Goal: Use online tool/utility: Utilize a website feature to perform a specific function

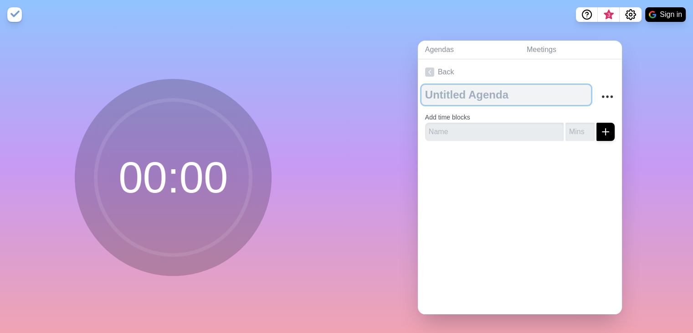
click at [479, 91] on textarea at bounding box center [507, 95] width 170 height 20
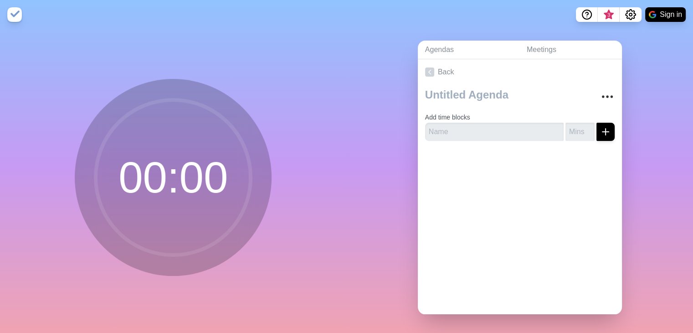
click at [210, 154] on circle at bounding box center [173, 177] width 155 height 155
click at [12, 13] on img at bounding box center [14, 14] width 15 height 15
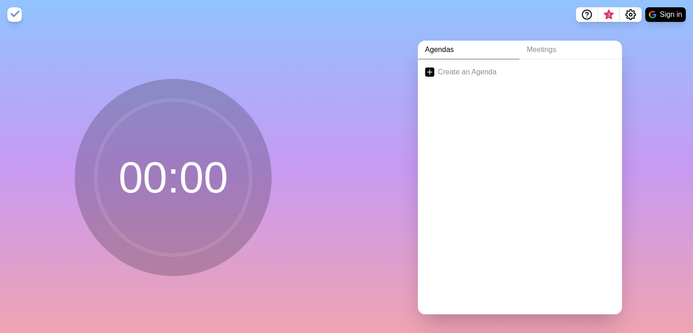
click at [58, 18] on nav "3 Sign in" at bounding box center [346, 14] width 693 height 29
click at [426, 78] on link "Create an Agenda" at bounding box center [520, 72] width 204 height 26
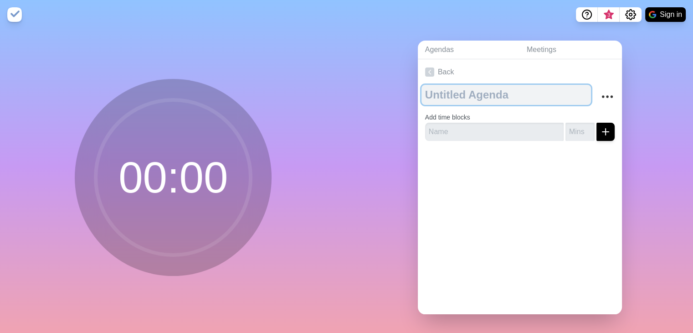
click at [459, 98] on textarea at bounding box center [507, 95] width 170 height 20
type textarea "ergrg"
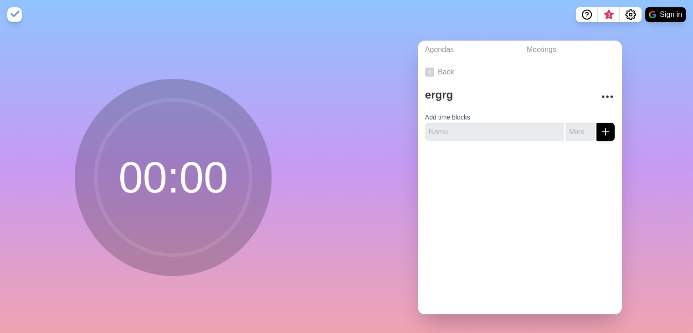
click at [13, 18] on img at bounding box center [14, 14] width 15 height 15
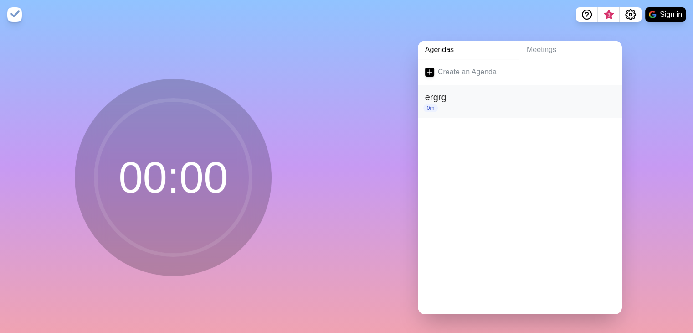
click at [453, 105] on div "0m" at bounding box center [520, 108] width 190 height 8
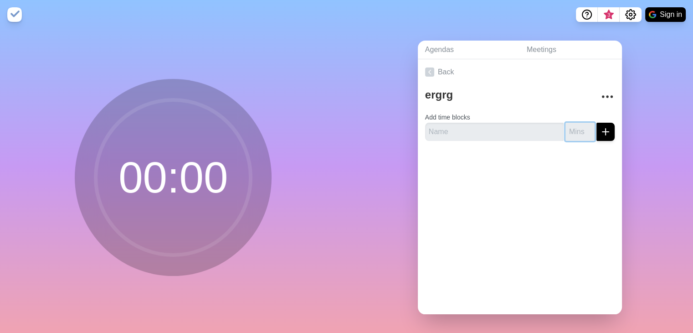
drag, startPoint x: 566, startPoint y: 127, endPoint x: 582, endPoint y: 130, distance: 15.8
click at [582, 130] on input "number" at bounding box center [580, 132] width 29 height 18
type input "1"
click at [560, 157] on div at bounding box center [520, 166] width 204 height 36
click at [489, 126] on input "text" at bounding box center [494, 132] width 139 height 18
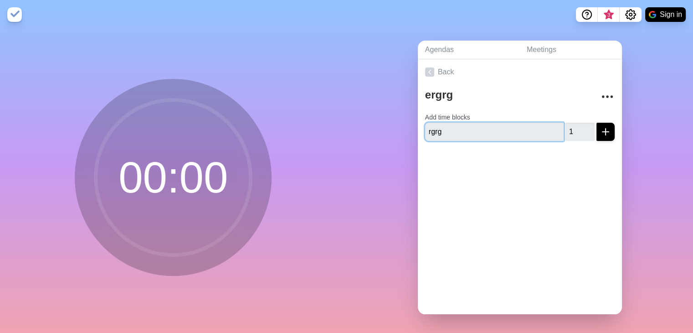
type input "rgrg"
click at [503, 213] on div "Back ergrg Add time blocks rgrg 1" at bounding box center [520, 186] width 204 height 255
click at [600, 126] on icon "submit" at bounding box center [605, 131] width 11 height 11
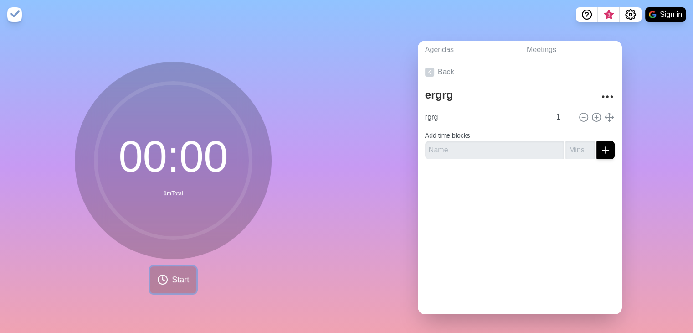
click at [179, 285] on span "Start" at bounding box center [180, 279] width 17 height 12
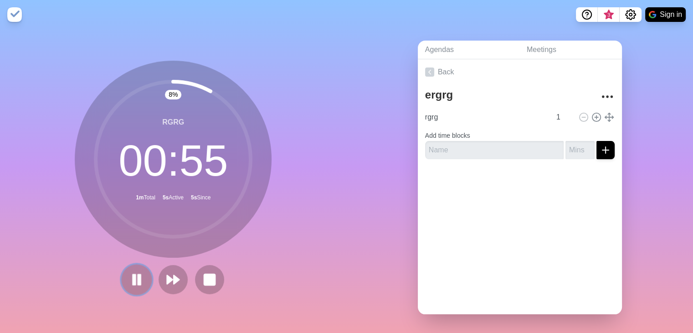
click at [139, 285] on icon at bounding box center [136, 279] width 15 height 15
